Goal: Task Accomplishment & Management: Manage account settings

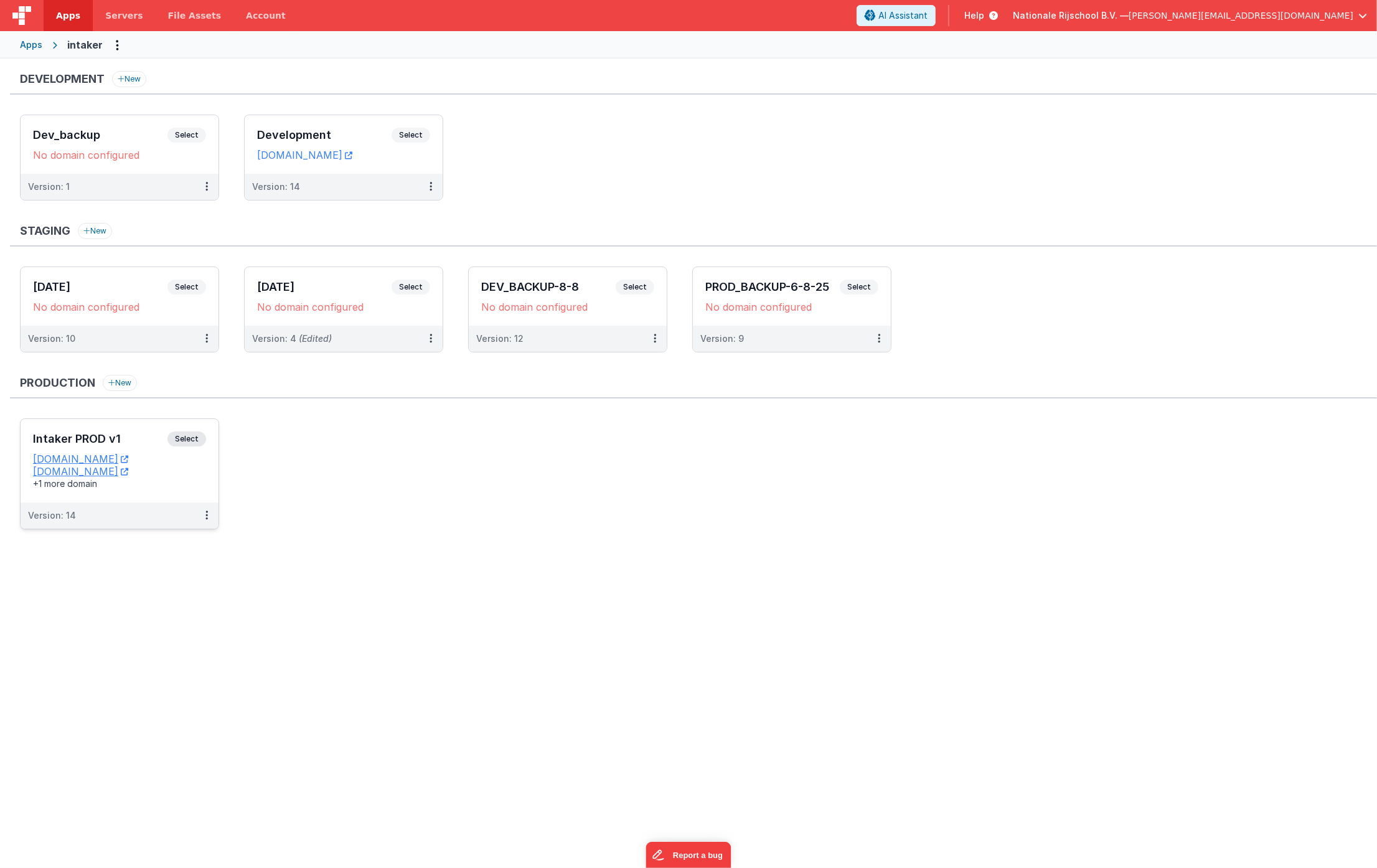
click at [188, 438] on span "Select" at bounding box center [187, 439] width 39 height 15
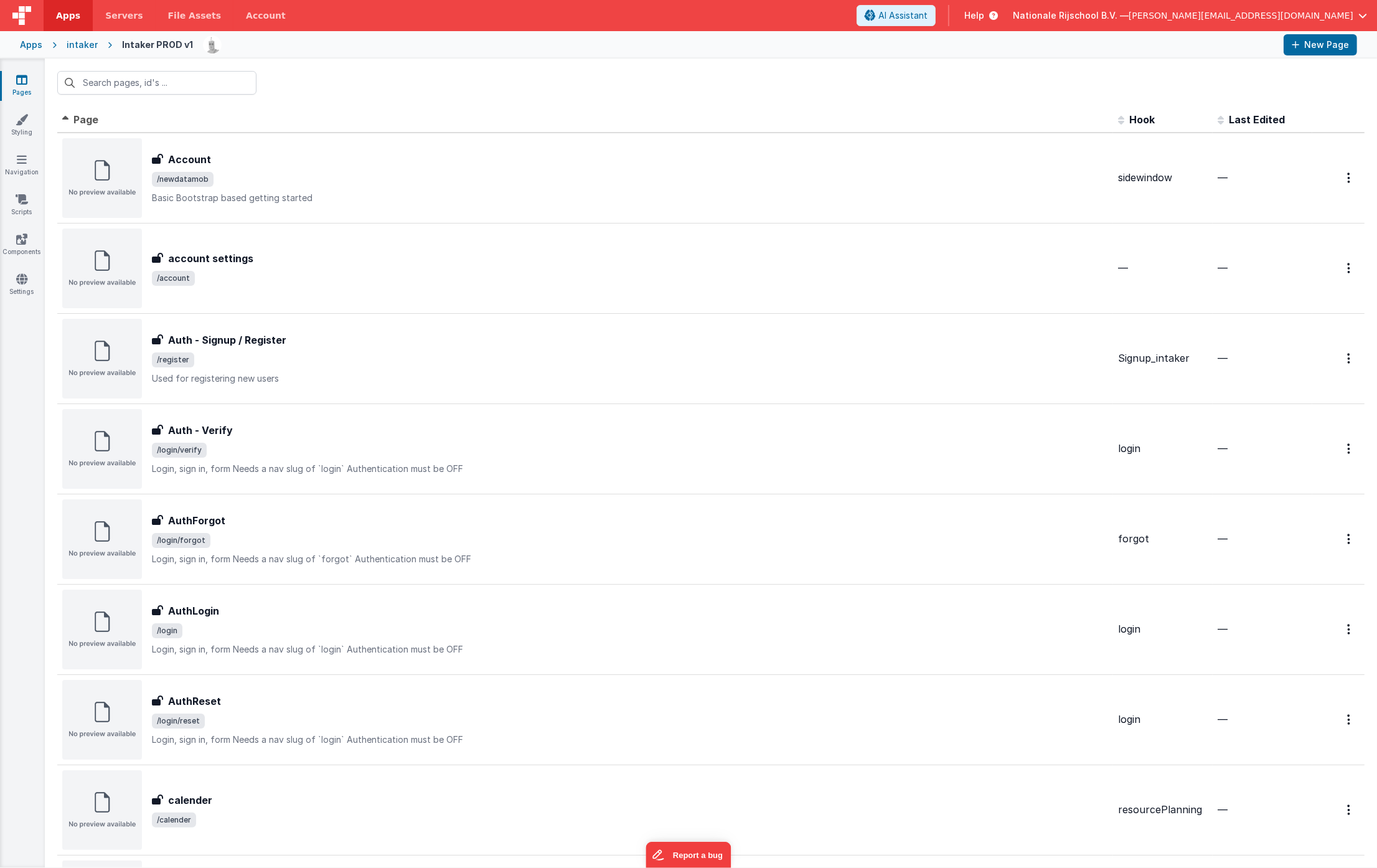
click at [82, 48] on div "intaker" at bounding box center [82, 45] width 31 height 13
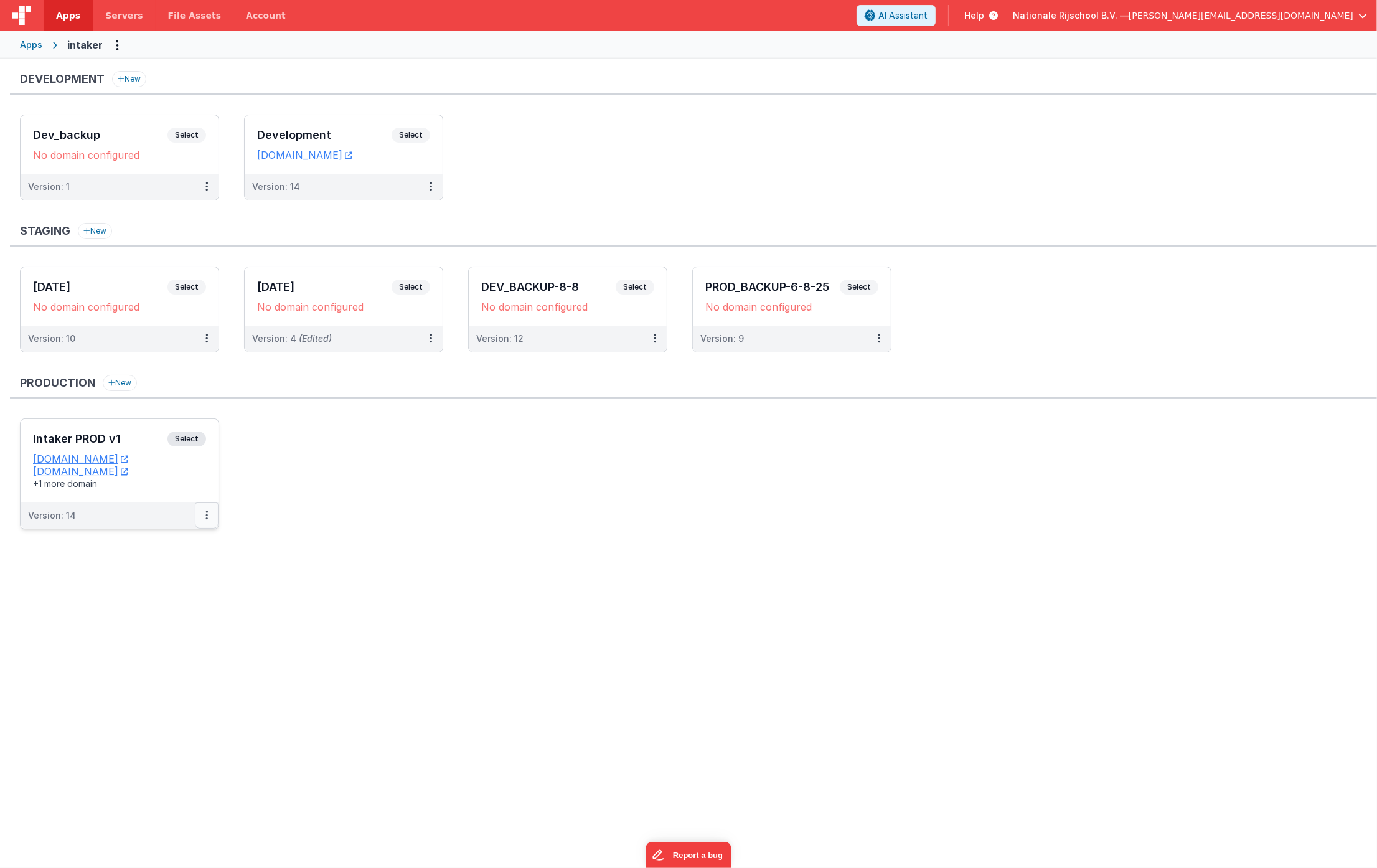
click at [209, 516] on button at bounding box center [207, 515] width 24 height 26
click at [169, 542] on link "Edit" at bounding box center [163, 543] width 109 height 23
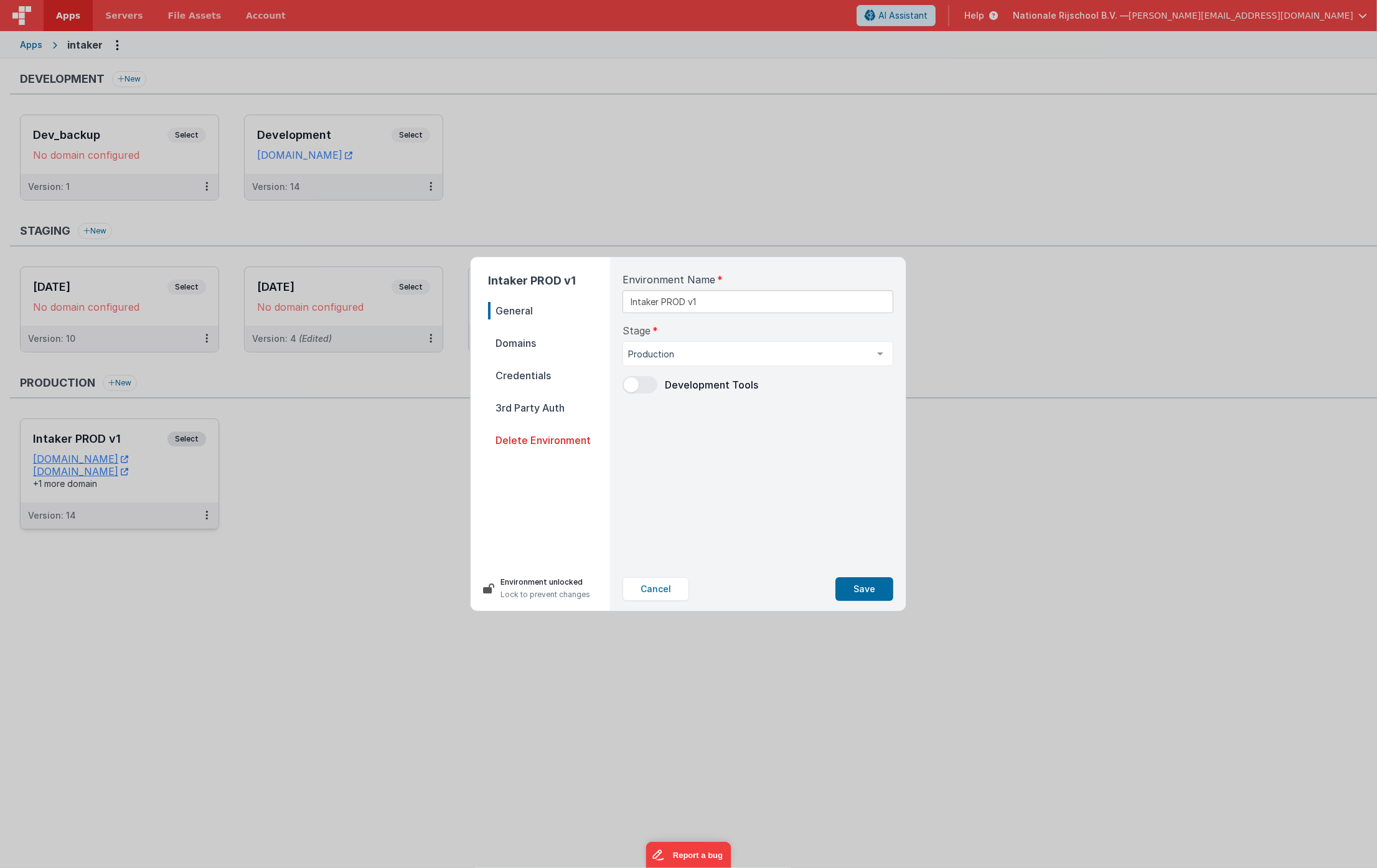
click at [533, 342] on span "Domains" at bounding box center [548, 342] width 122 height 18
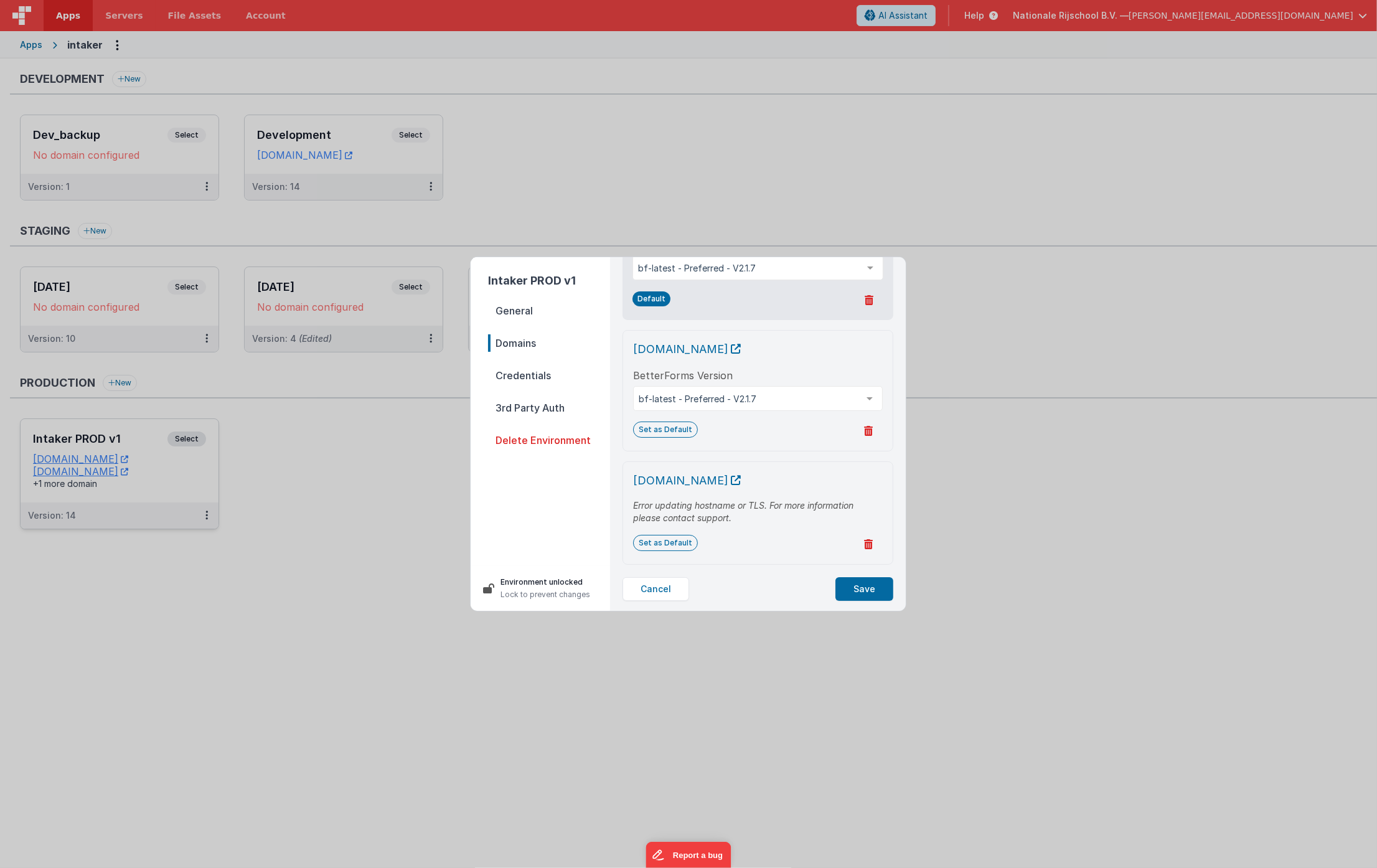
scroll to position [73, 0]
drag, startPoint x: 628, startPoint y: 473, endPoint x: 790, endPoint y: 480, distance: 162.2
click at [789, 477] on div "contract.nationalerijschool.nl Error updating hostname or TLS. For more informa…" at bounding box center [758, 507] width 271 height 103
copy span "contract.nationalerijschool.nl"
drag, startPoint x: 681, startPoint y: 504, endPoint x: 631, endPoint y: 501, distance: 50.1
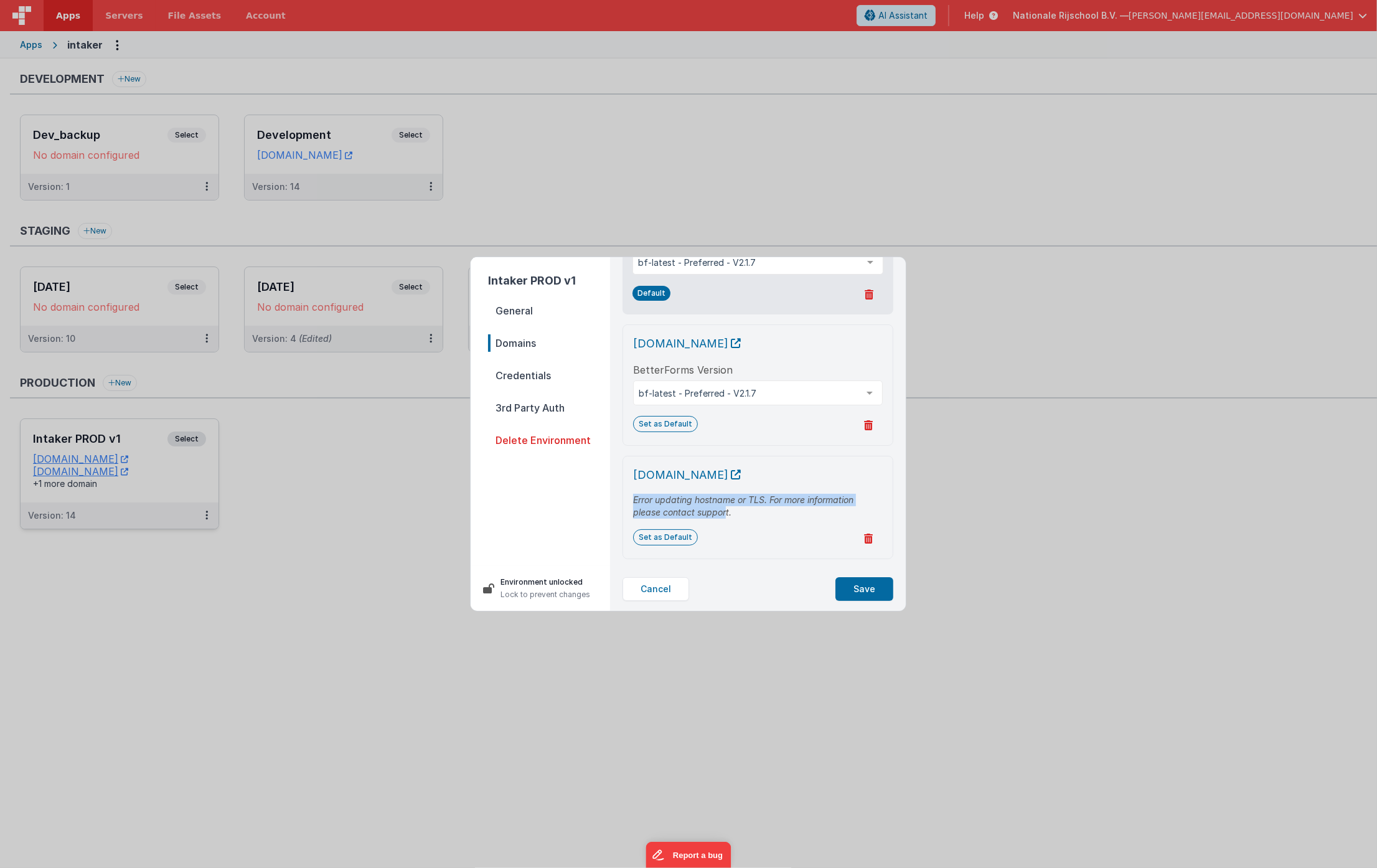
click at [631, 501] on div "contract.nationalerijschool.nl Error updating hostname or TLS. For more informa…" at bounding box center [758, 507] width 271 height 103
copy p "Error updating hostname or TLS. For more information please contact suppor"
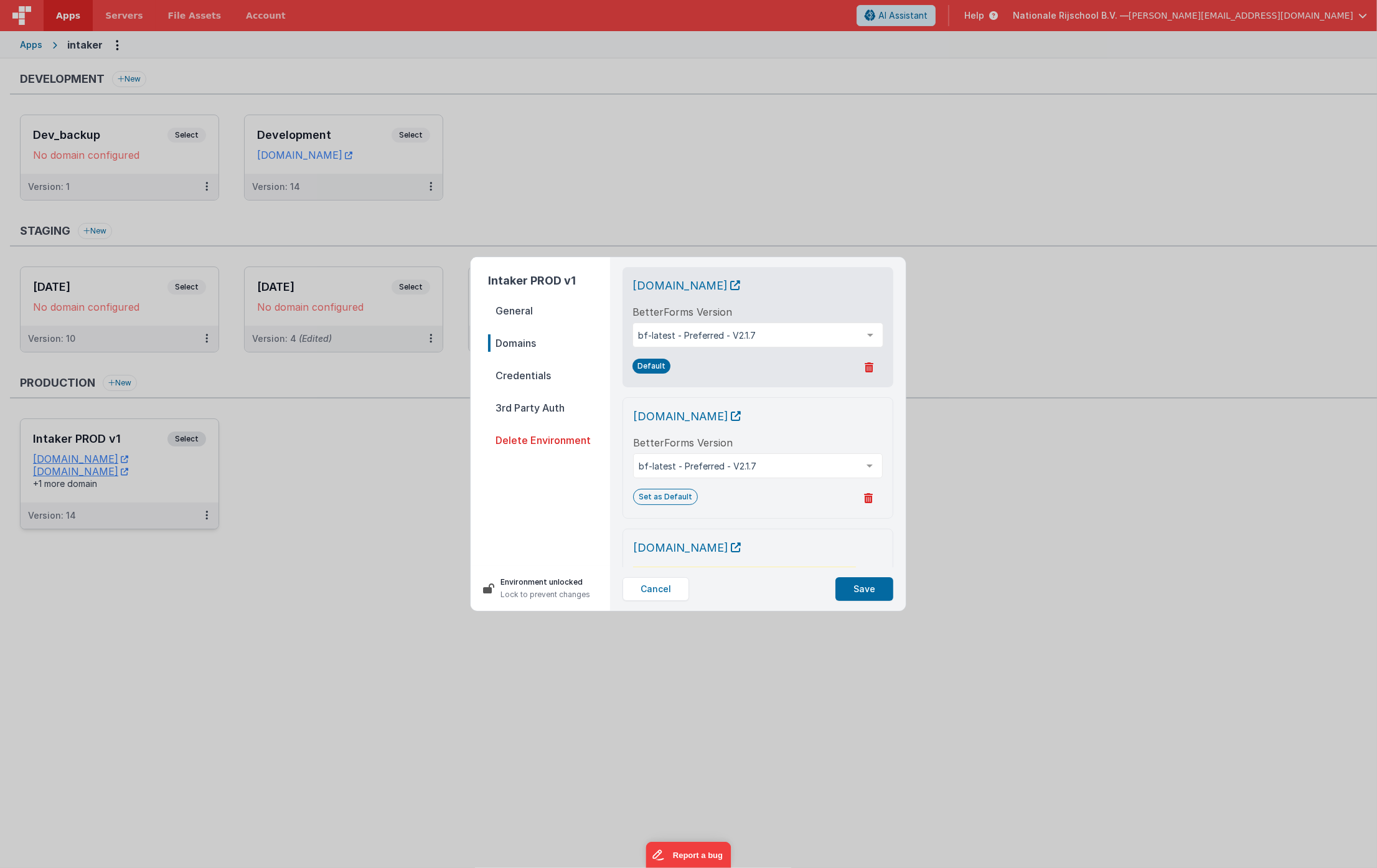
scroll to position [116, 0]
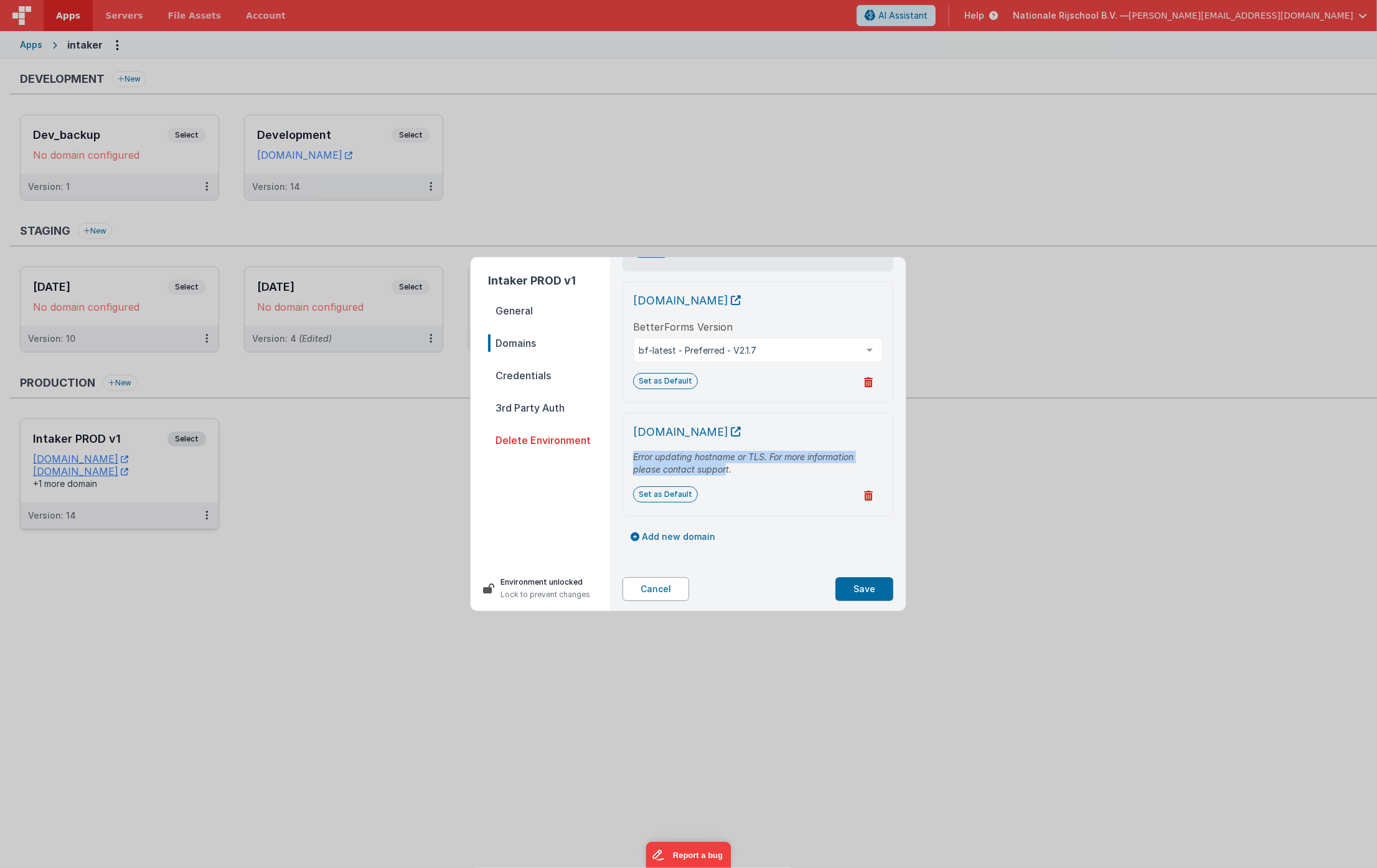
click at [652, 590] on button "Cancel" at bounding box center [655, 589] width 66 height 24
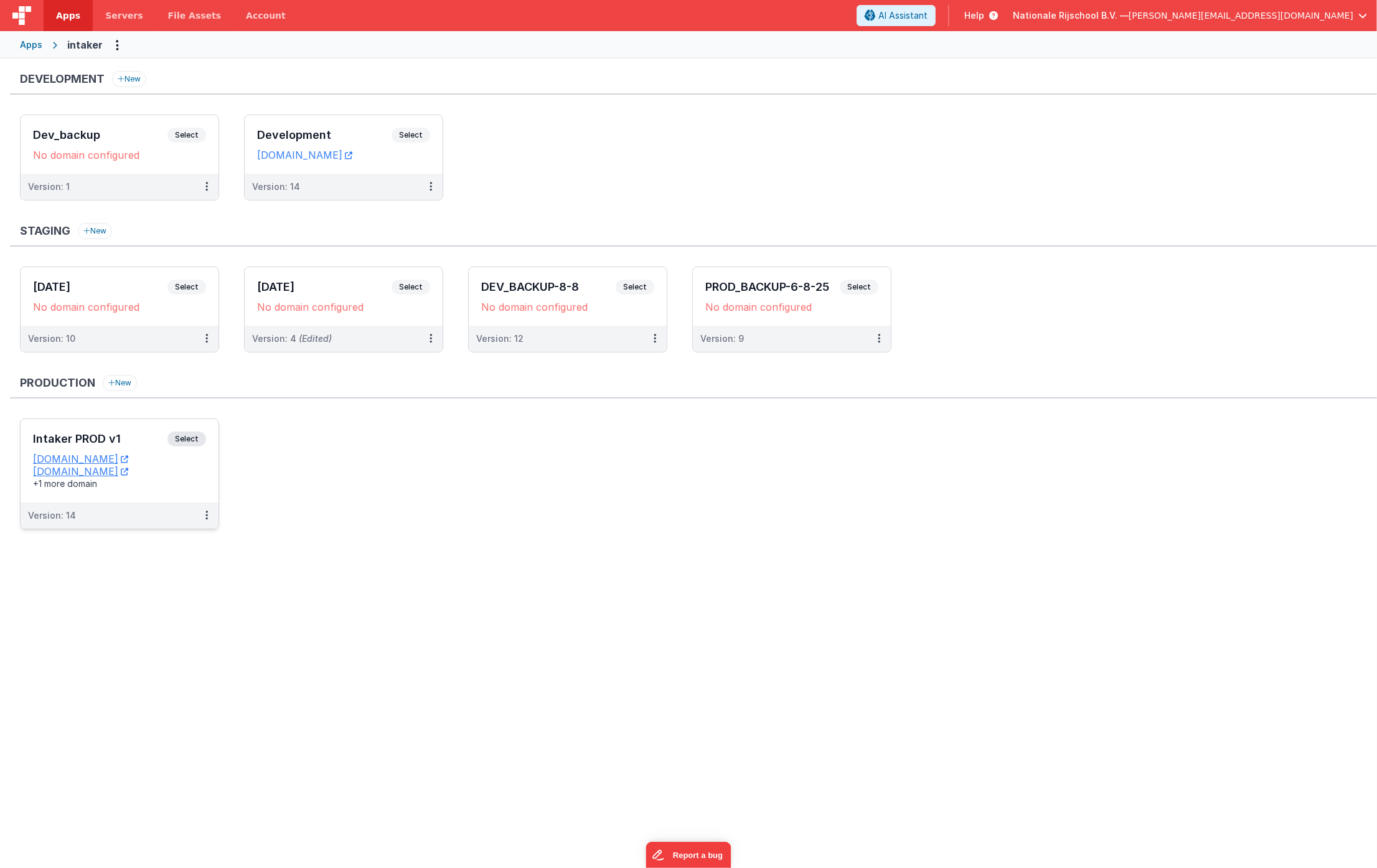
click at [460, 484] on ul "Intaker PROD v1 Select URLs intaker.nationalerijschool.nl intake.nationalerijsc…" at bounding box center [698, 479] width 1357 height 124
